Goal: Task Accomplishment & Management: Manage account settings

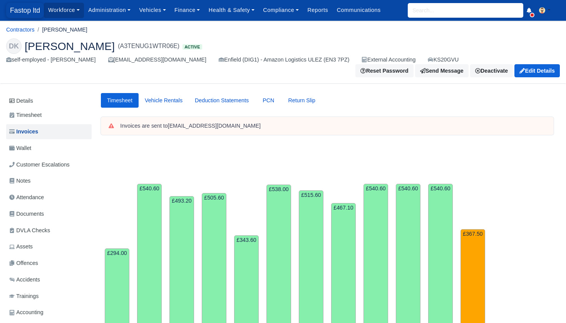
click at [24, 7] on span "Fastop ltd" at bounding box center [25, 10] width 38 height 15
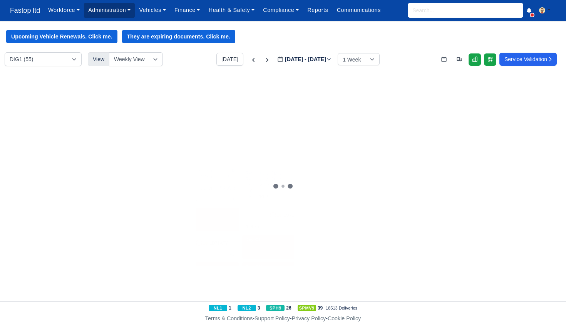
click at [124, 15] on link "Administration" at bounding box center [109, 10] width 51 height 15
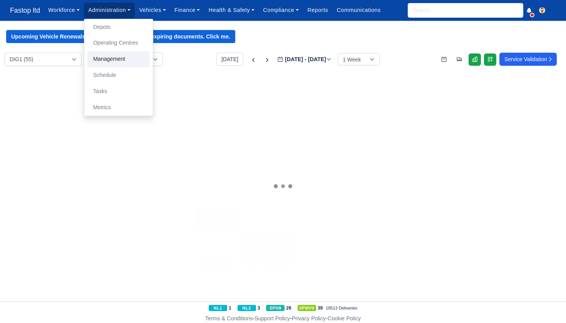
click at [117, 59] on link "Management" at bounding box center [118, 59] width 62 height 16
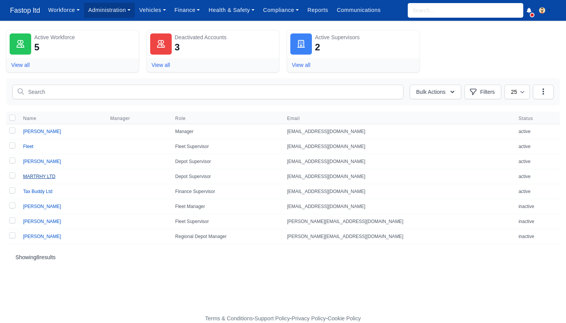
click at [50, 176] on link "MARTRHY LTD" at bounding box center [39, 176] width 32 height 5
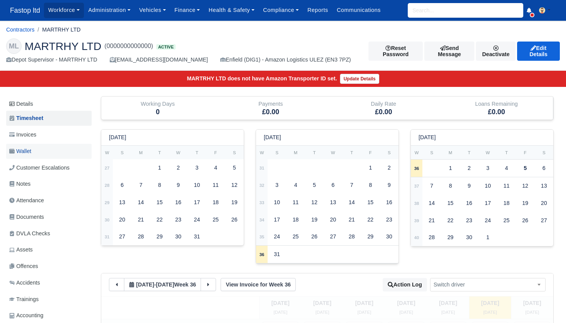
scroll to position [0, 0]
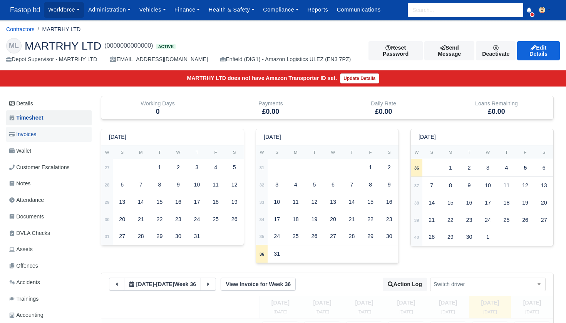
click at [36, 137] on span "Invoices" at bounding box center [22, 134] width 27 height 9
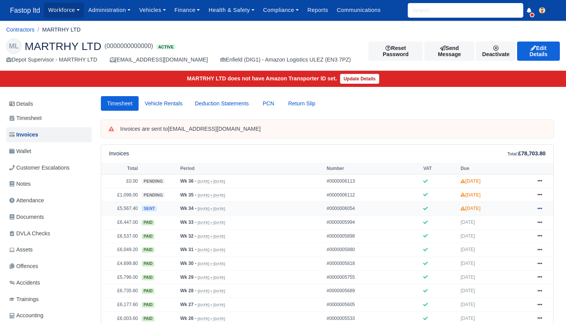
click at [541, 209] on icon at bounding box center [539, 209] width 5 height 2
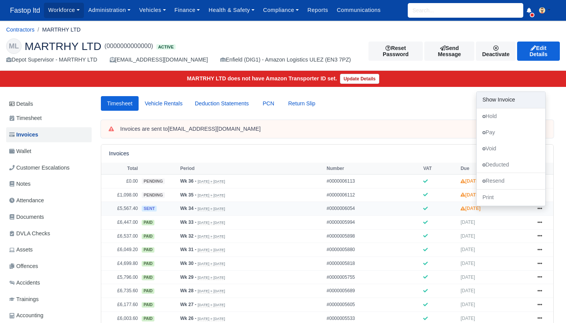
click at [510, 108] on link "Show Invoice" at bounding box center [511, 100] width 69 height 16
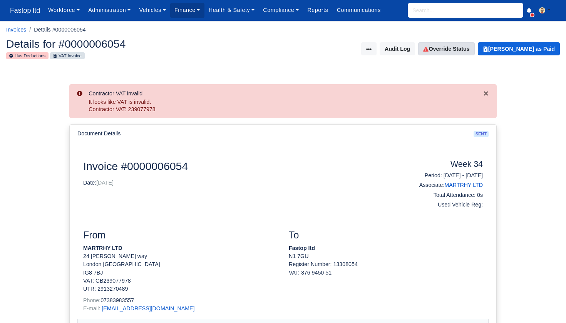
click at [453, 52] on link "Override Status" at bounding box center [446, 48] width 56 height 13
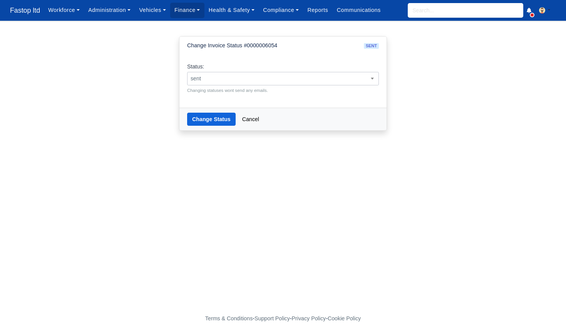
click at [318, 75] on span "sent" at bounding box center [282, 79] width 191 height 10
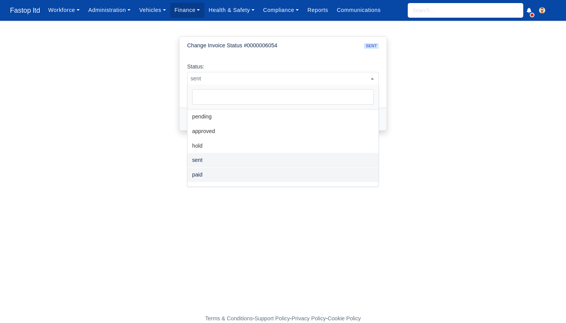
select select "paid"
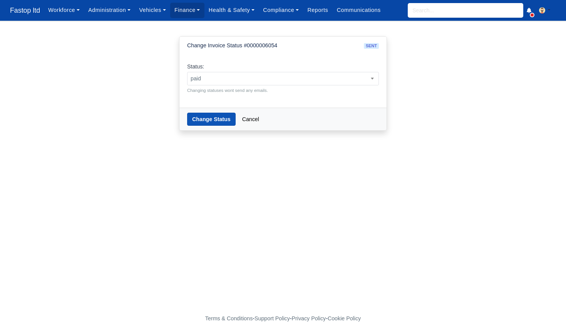
click at [214, 116] on button "Change Status" at bounding box center [211, 119] width 49 height 13
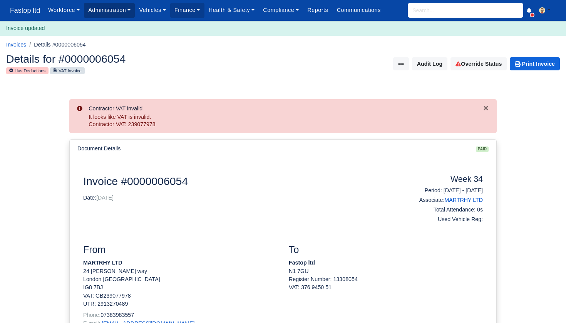
click at [117, 10] on link "Administration" at bounding box center [109, 10] width 51 height 15
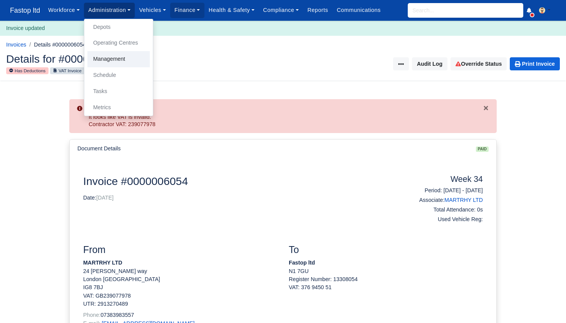
click at [112, 59] on link "Management" at bounding box center [118, 59] width 62 height 16
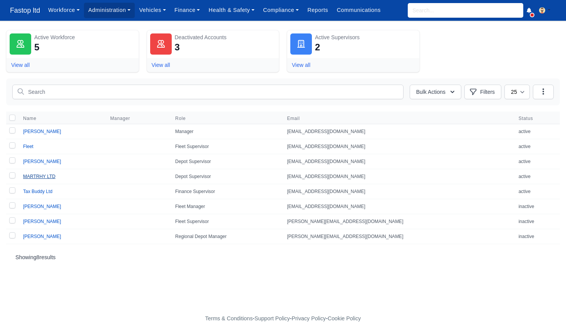
click at [44, 177] on link "MARTRHY LTD" at bounding box center [39, 176] width 32 height 5
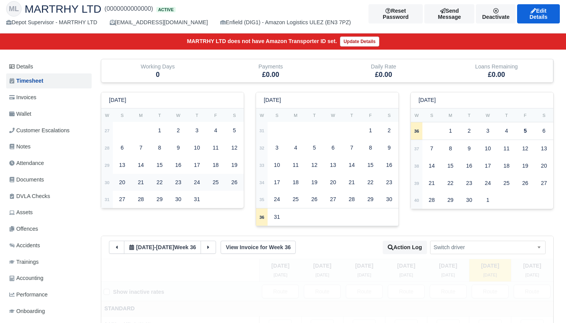
scroll to position [2, 0]
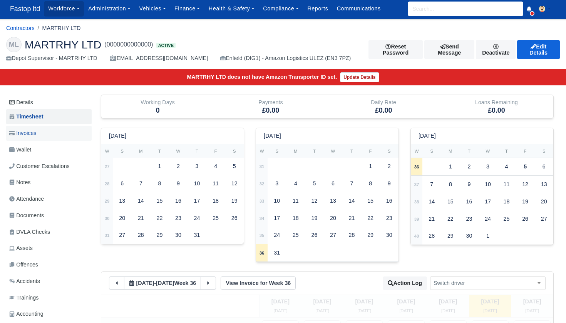
click at [33, 132] on span "Invoices" at bounding box center [22, 133] width 27 height 9
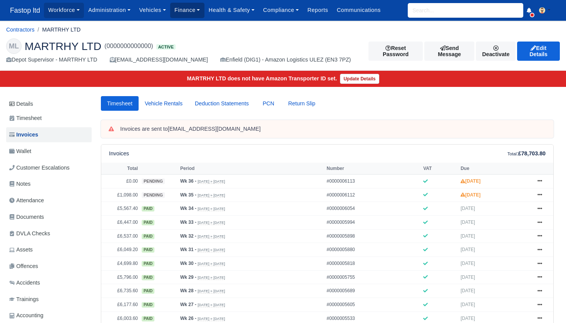
click at [186, 12] on link "Finance" at bounding box center [187, 10] width 34 height 15
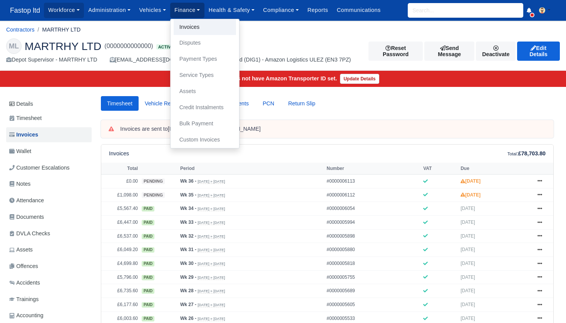
click at [190, 25] on link "Invoices" at bounding box center [205, 27] width 62 height 16
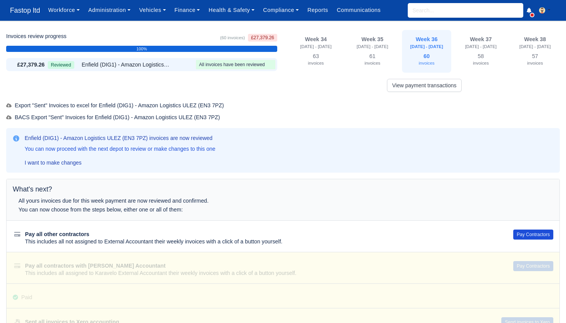
click at [525, 234] on button "Pay Contractors" at bounding box center [533, 235] width 40 height 10
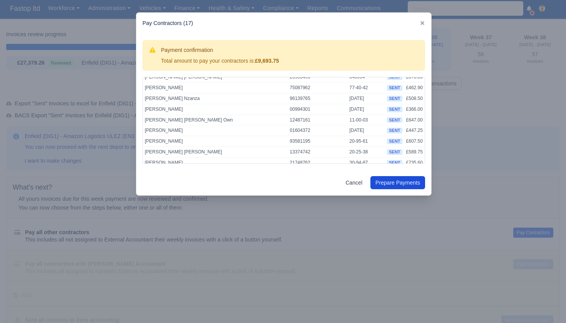
scroll to position [102, 0]
click at [392, 181] on button "Prepare Payments" at bounding box center [397, 182] width 55 height 13
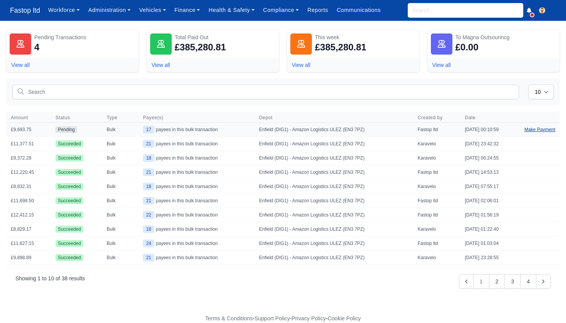
click at [536, 131] on link "Make Payment" at bounding box center [540, 130] width 40 height 14
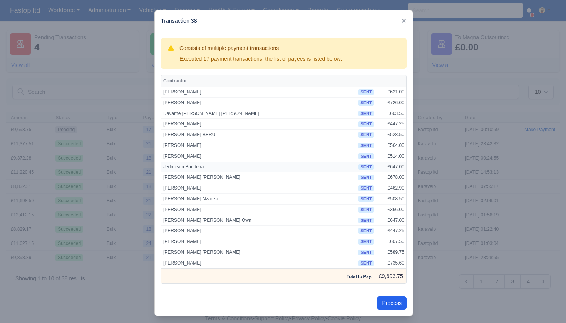
scroll to position [2, 0]
click at [392, 300] on button "Process" at bounding box center [392, 303] width 30 height 13
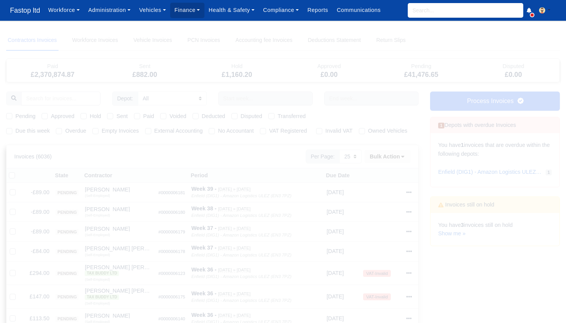
select select "25"
click at [12, 131] on div "Due this week" at bounding box center [28, 131] width 44 height 9
click at [15, 130] on label "Due this week" at bounding box center [32, 131] width 34 height 9
click at [9, 130] on input "Due this week" at bounding box center [9, 130] width 6 height 6
checkbox input "true"
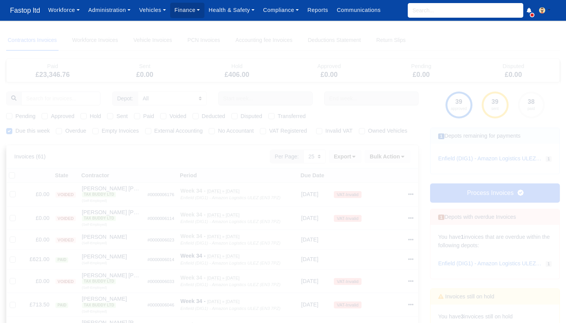
click at [15, 116] on label "Pending" at bounding box center [25, 116] width 20 height 9
click at [8, 116] on input "Pending" at bounding box center [9, 115] width 6 height 6
checkbox input "true"
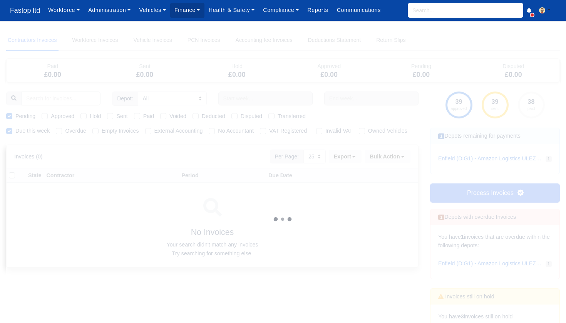
click at [51, 115] on label "Approved" at bounding box center [62, 116] width 23 height 9
click at [48, 115] on input "Approved" at bounding box center [45, 115] width 6 height 6
checkbox input "true"
click at [116, 117] on label "Sent" at bounding box center [121, 116] width 11 height 9
click at [112, 117] on input "Sent" at bounding box center [110, 115] width 6 height 6
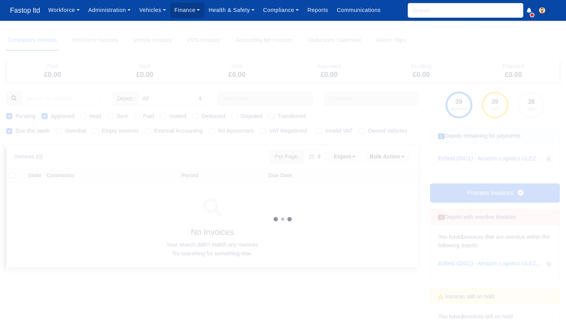
checkbox input "true"
click at [143, 116] on label "Paid" at bounding box center [148, 116] width 11 height 9
click at [138, 116] on input "Paid" at bounding box center [137, 115] width 6 height 6
checkbox input "true"
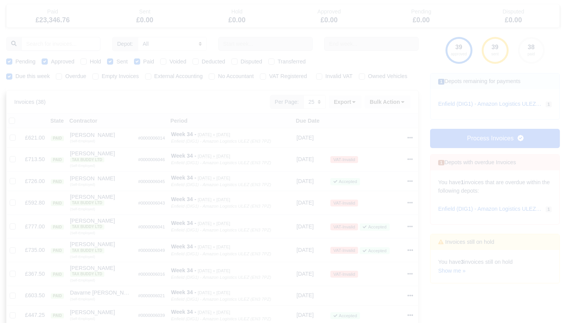
scroll to position [53, 0]
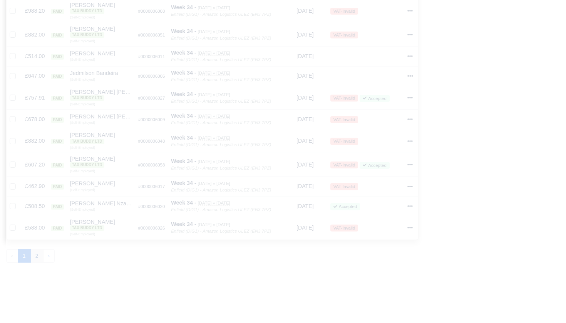
click at [37, 249] on button "2" at bounding box center [36, 256] width 13 height 14
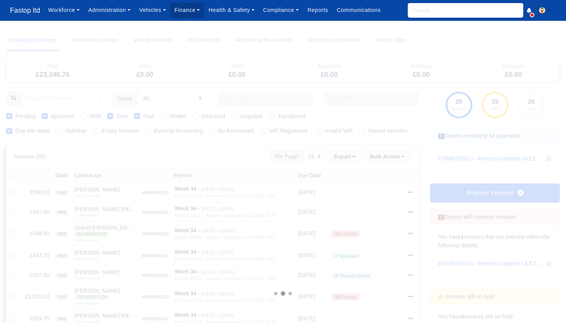
click at [90, 115] on label "Hold" at bounding box center [95, 116] width 11 height 9
click at [84, 115] on input "Hold" at bounding box center [83, 115] width 6 height 6
checkbox input "true"
click at [90, 115] on label "Hold" at bounding box center [95, 116] width 11 height 9
click at [84, 115] on input "Hold" at bounding box center [83, 115] width 6 height 6
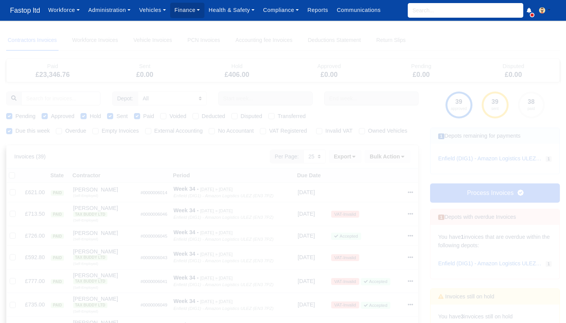
checkbox input "false"
click at [143, 115] on label "Paid" at bounding box center [148, 116] width 11 height 9
click at [137, 115] on input "Paid" at bounding box center [137, 115] width 6 height 6
checkbox input "false"
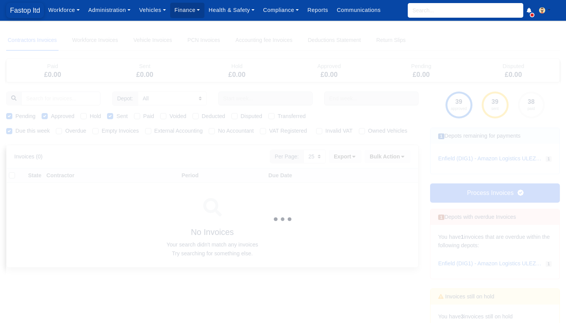
click at [22, 12] on span "Fastop ltd" at bounding box center [25, 10] width 38 height 15
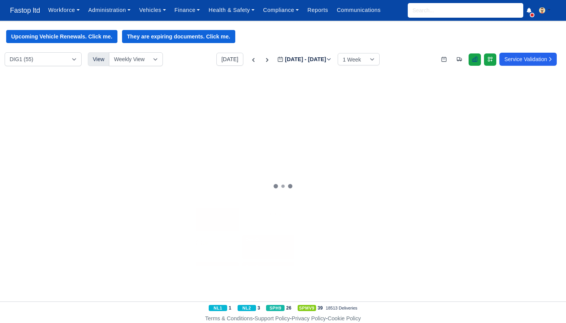
click at [472, 62] on icon at bounding box center [475, 59] width 6 height 6
